Goal: Navigation & Orientation: Go to known website

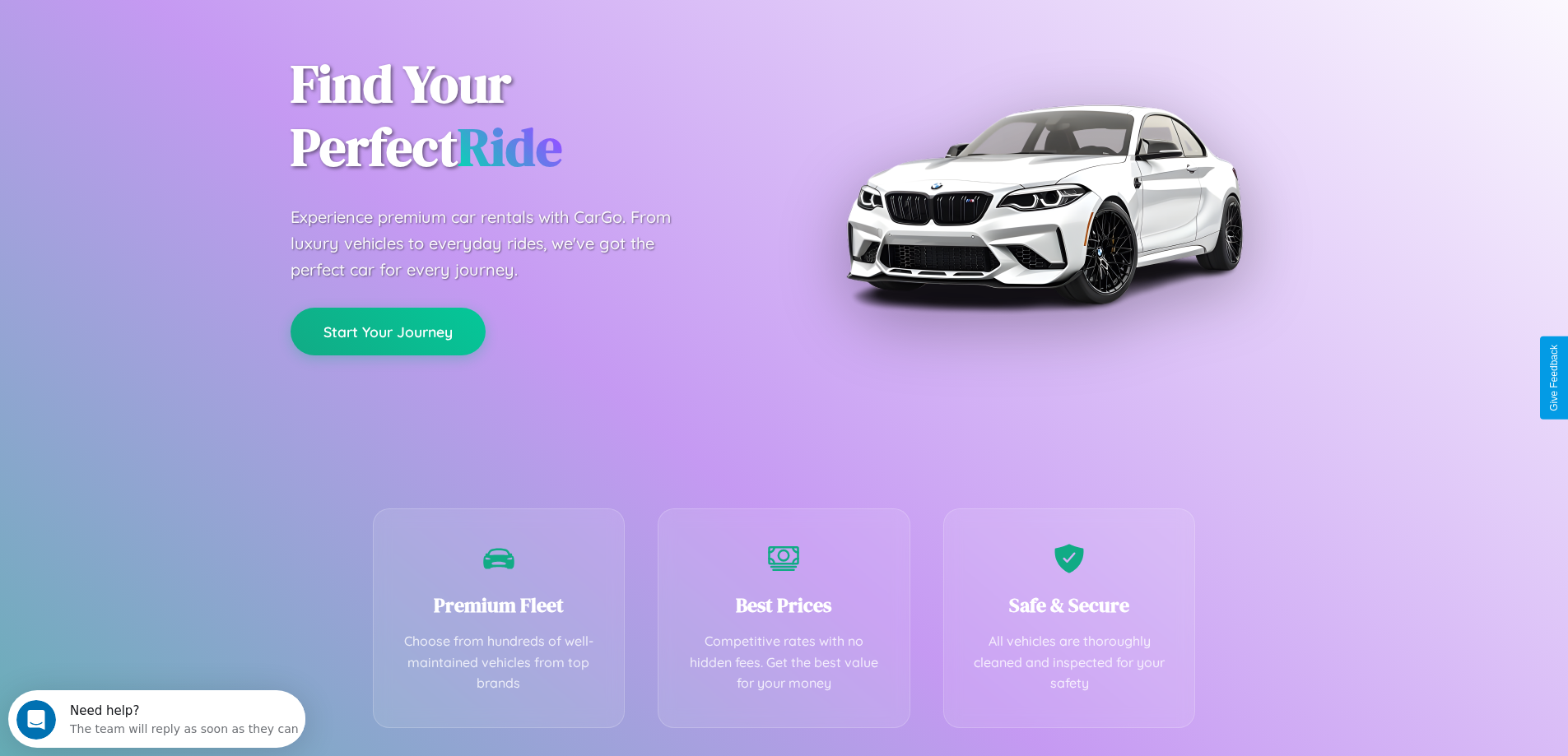
scroll to position [324, 0]
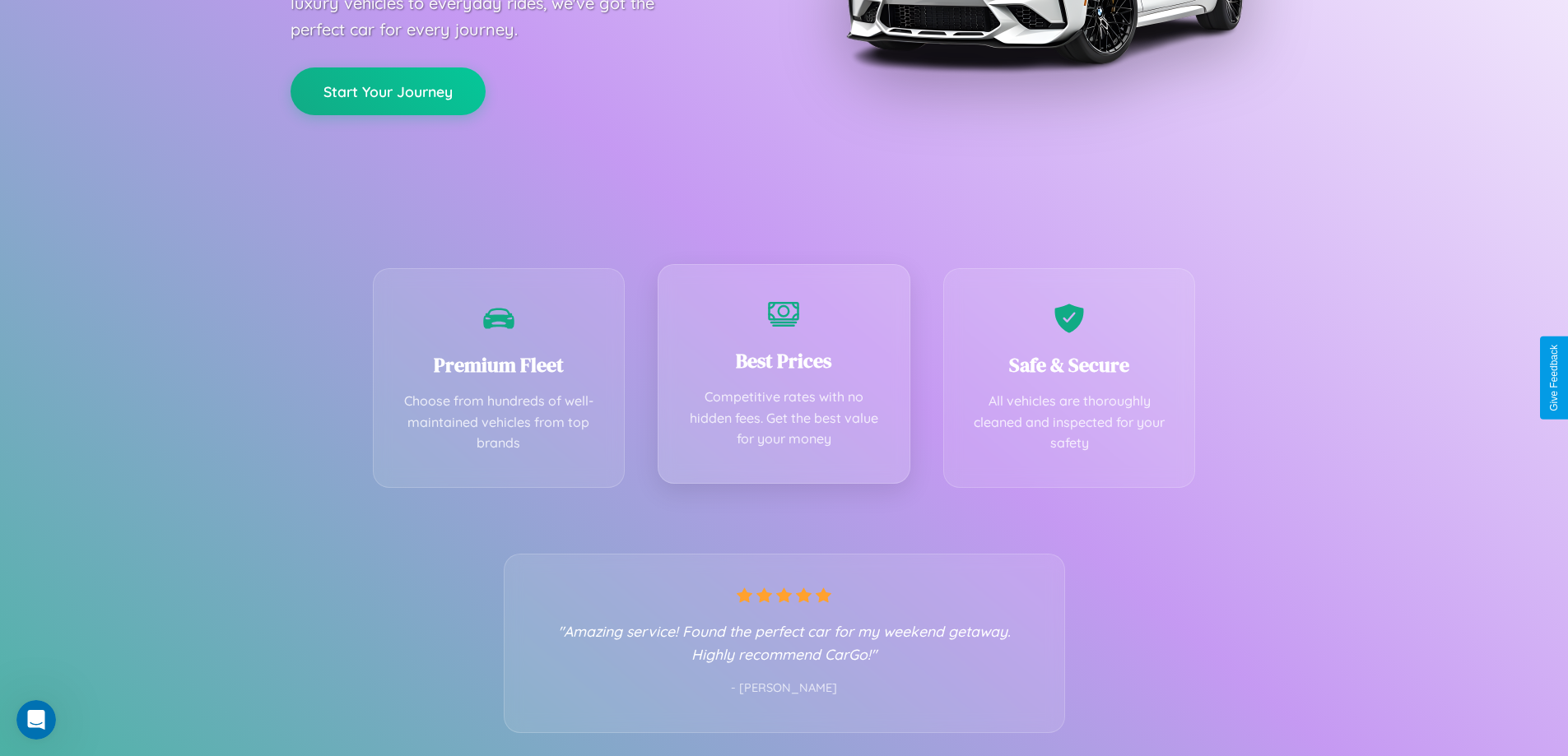
click at [784, 378] on div "Best Prices Competitive rates with no hidden fees. Get the best value for your …" at bounding box center [784, 374] width 253 height 220
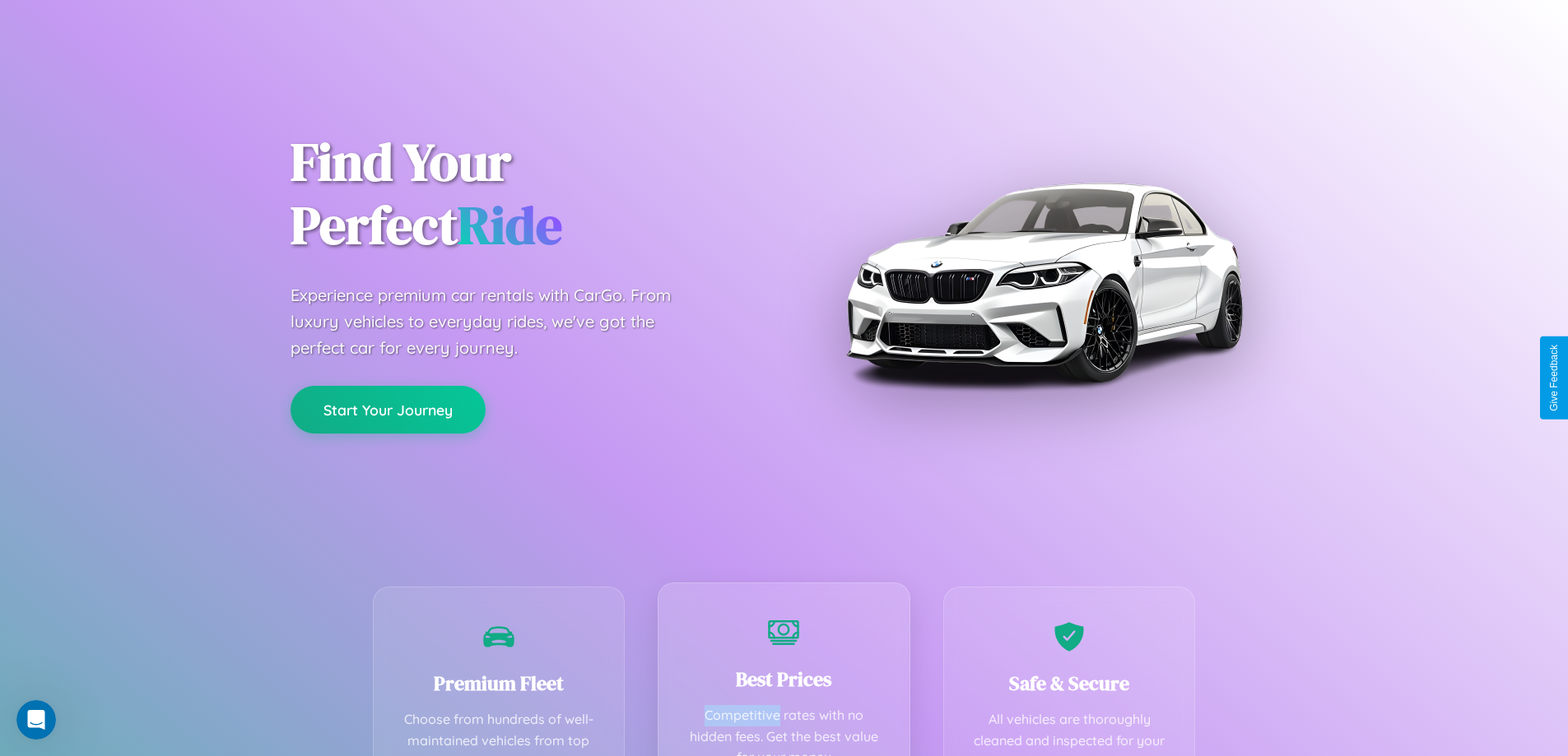
scroll to position [0, 0]
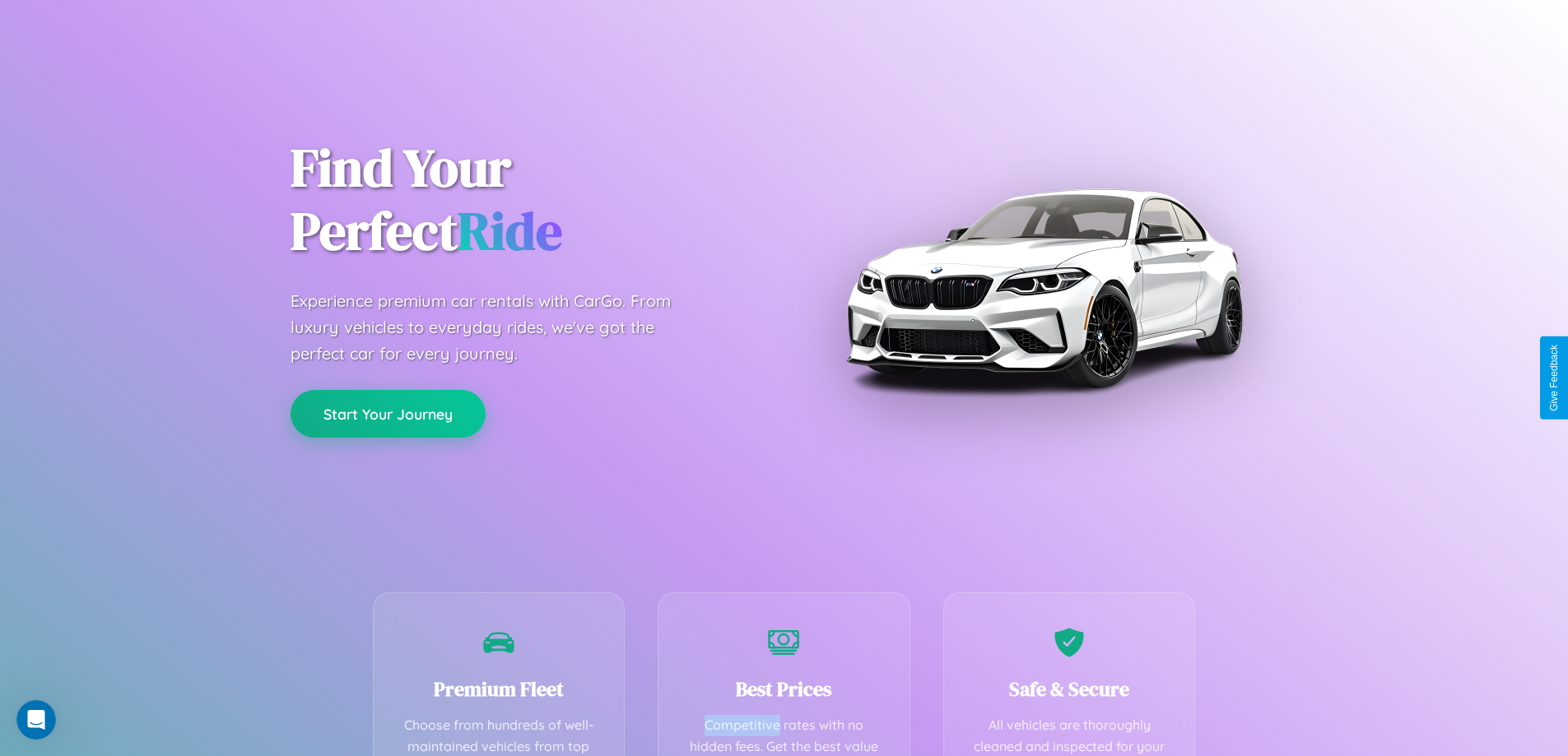
click at [388, 414] on button "Start Your Journey" at bounding box center [388, 413] width 195 height 48
click at [388, 413] on button "Start Your Journey" at bounding box center [388, 413] width 195 height 48
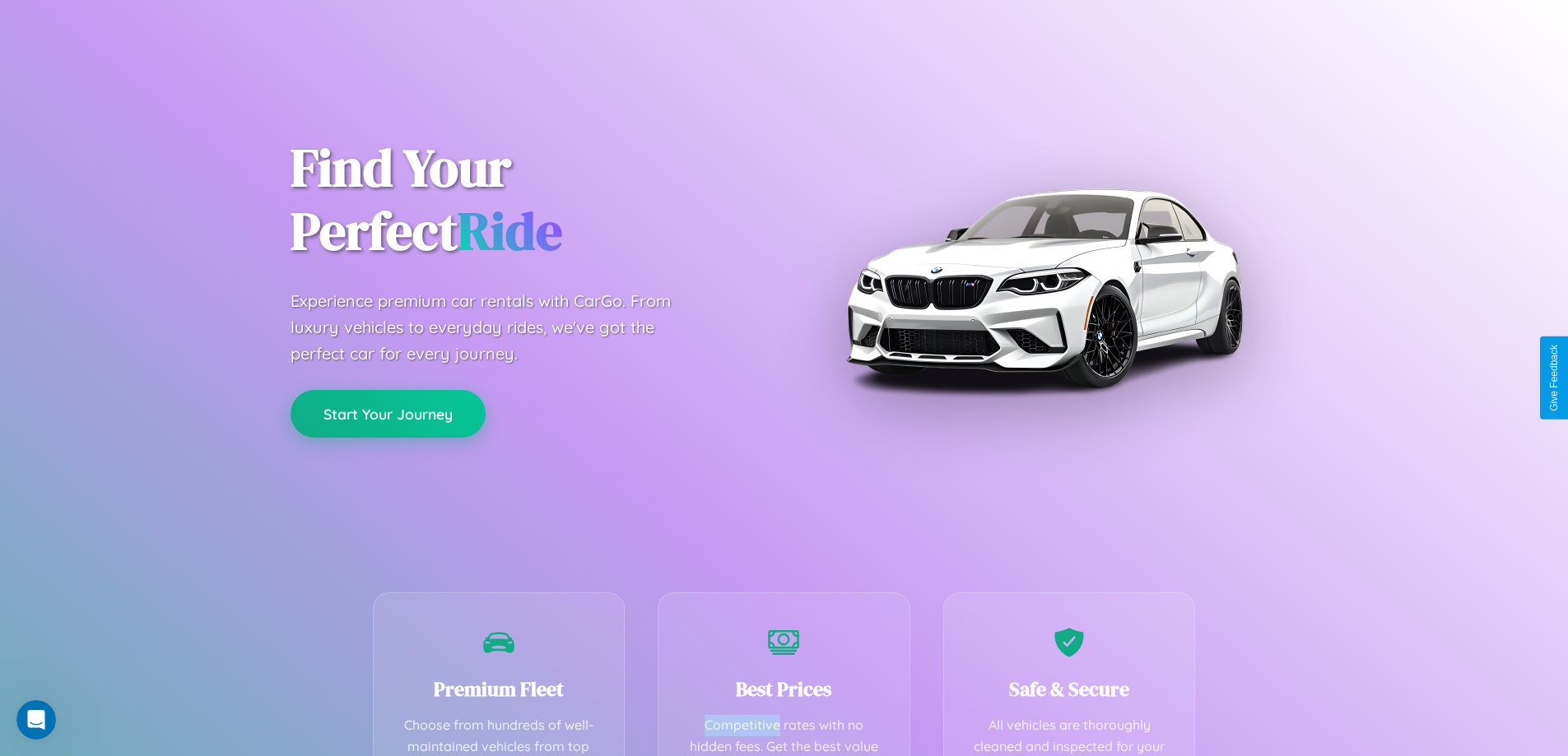
click at [388, 413] on button "Start Your Journey" at bounding box center [388, 413] width 195 height 48
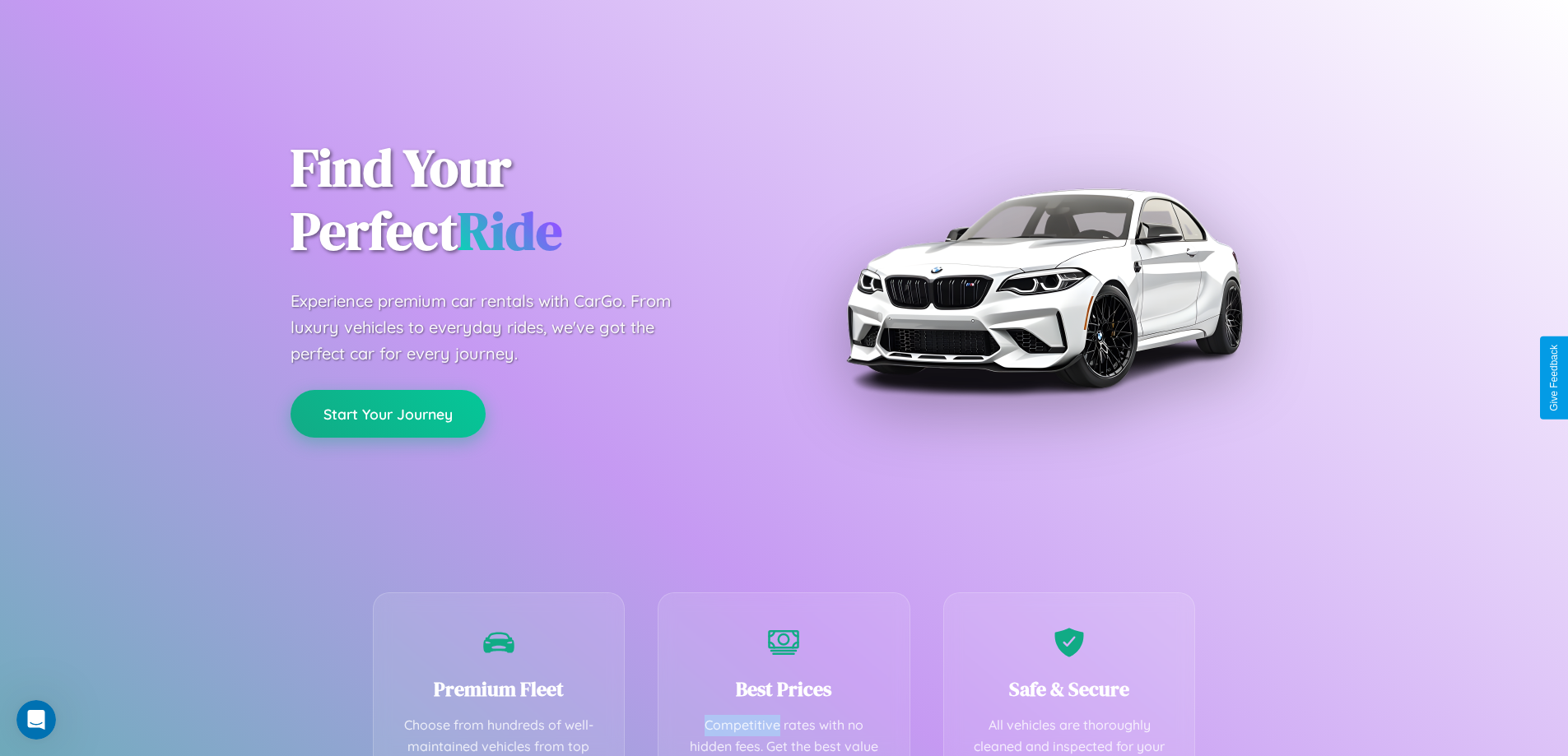
click at [388, 413] on button "Start Your Journey" at bounding box center [388, 413] width 195 height 48
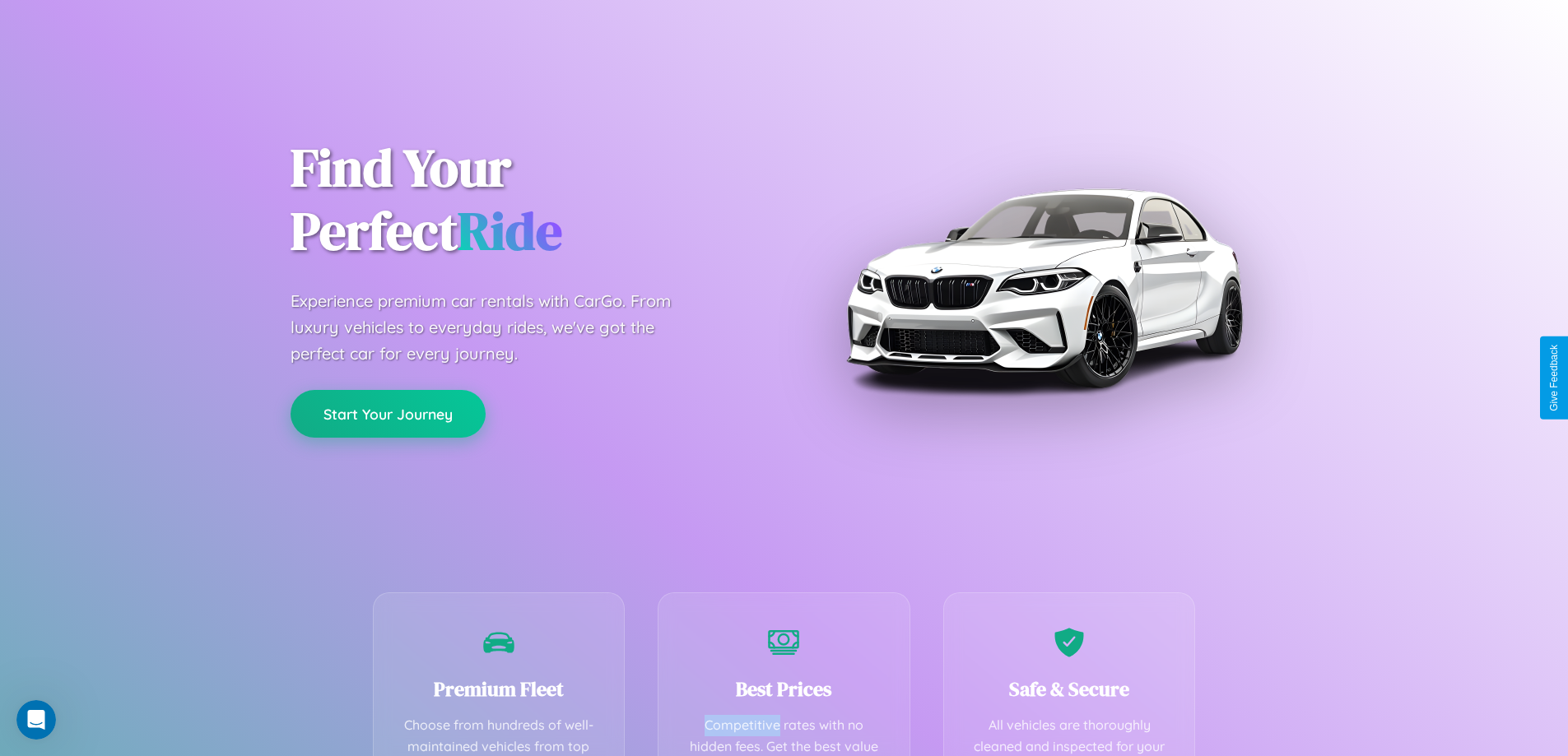
click at [388, 413] on button "Start Your Journey" at bounding box center [388, 413] width 195 height 48
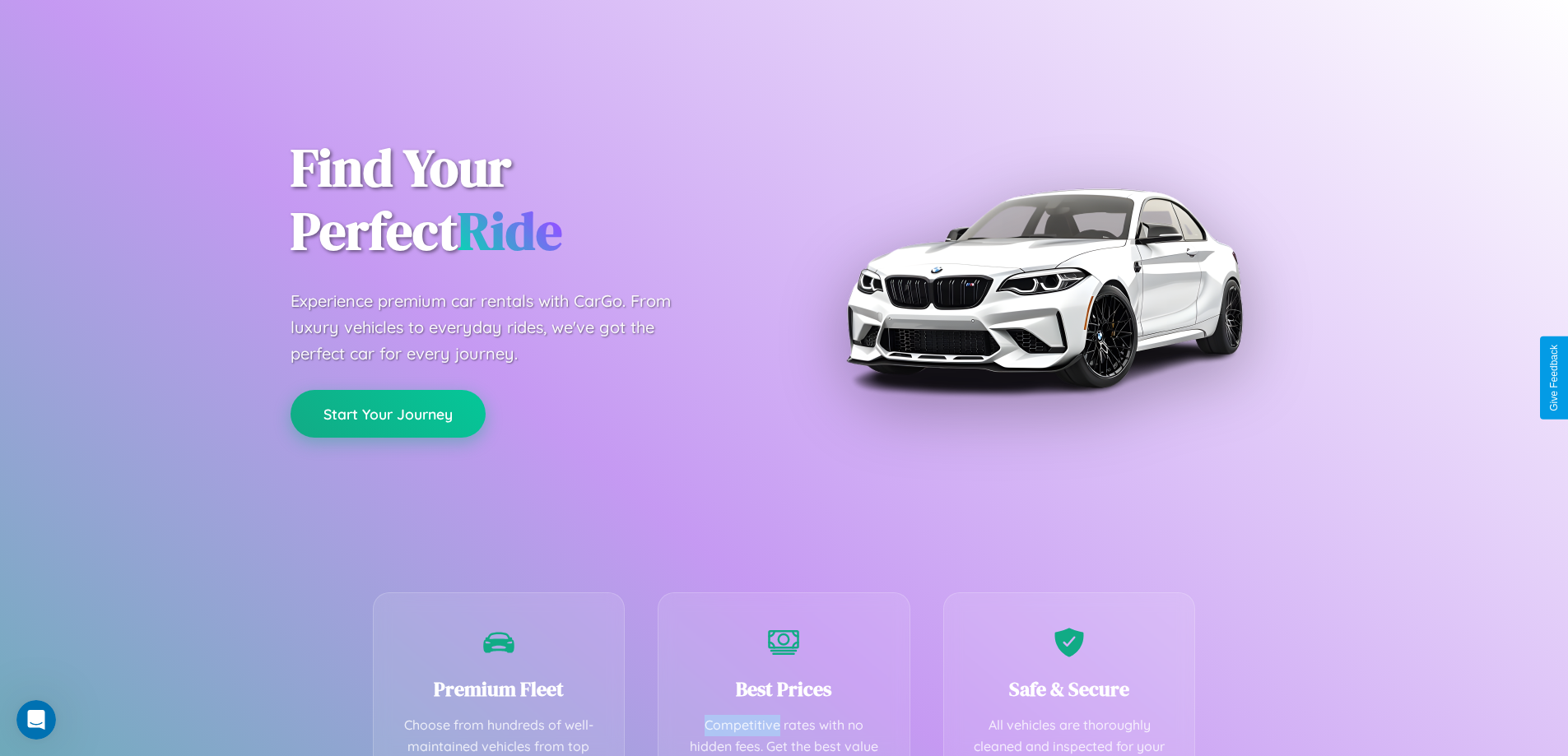
click at [388, 413] on button "Start Your Journey" at bounding box center [388, 413] width 195 height 48
